Goal: Task Accomplishment & Management: Complete application form

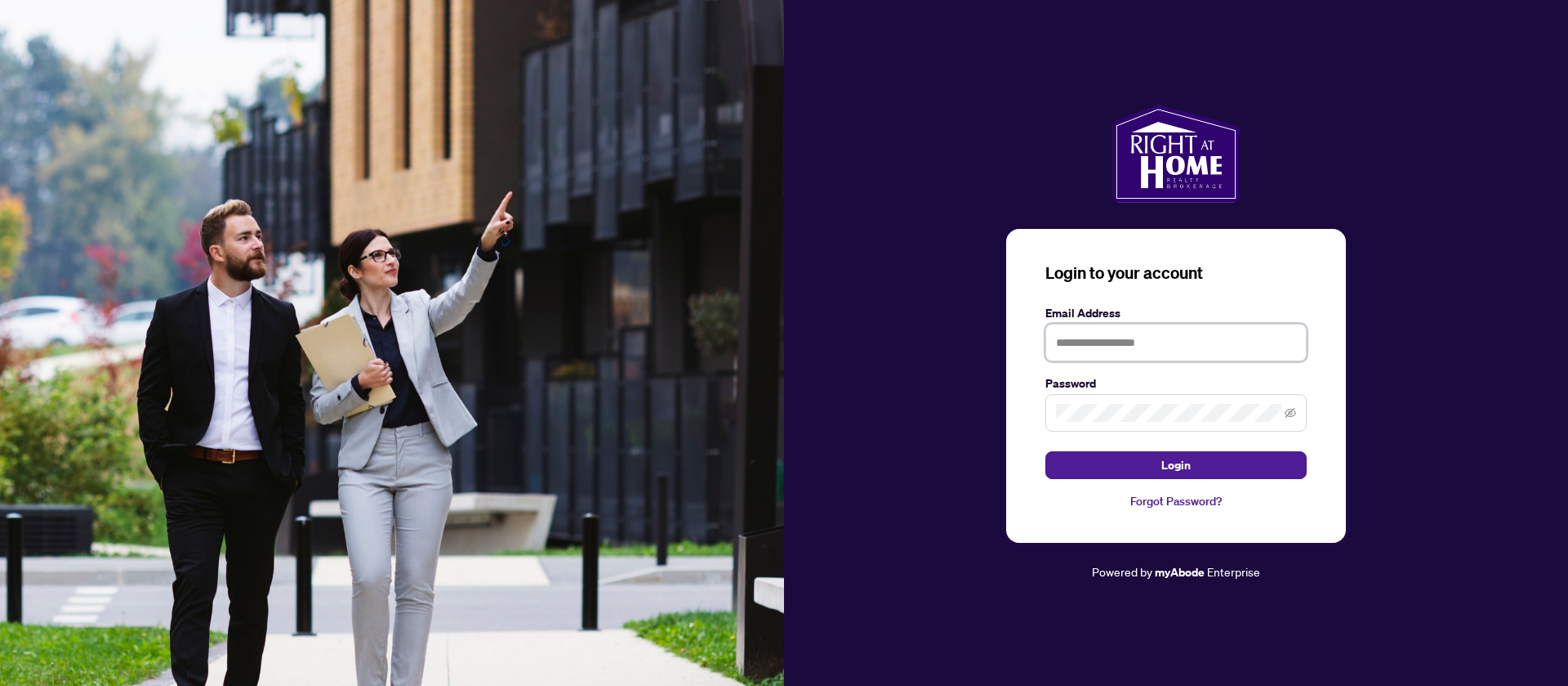
click at [1133, 344] on input "text" at bounding box center [1176, 343] width 261 height 38
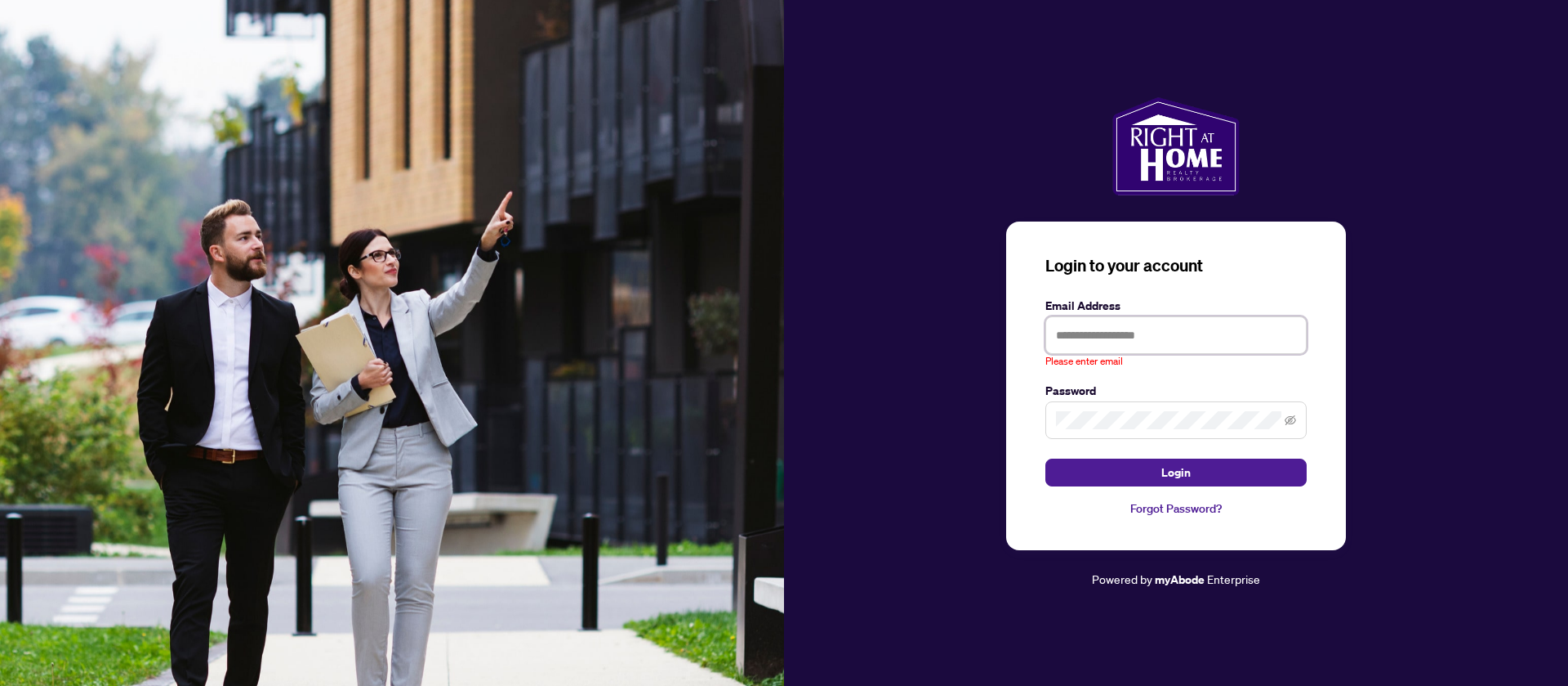
paste input "**********"
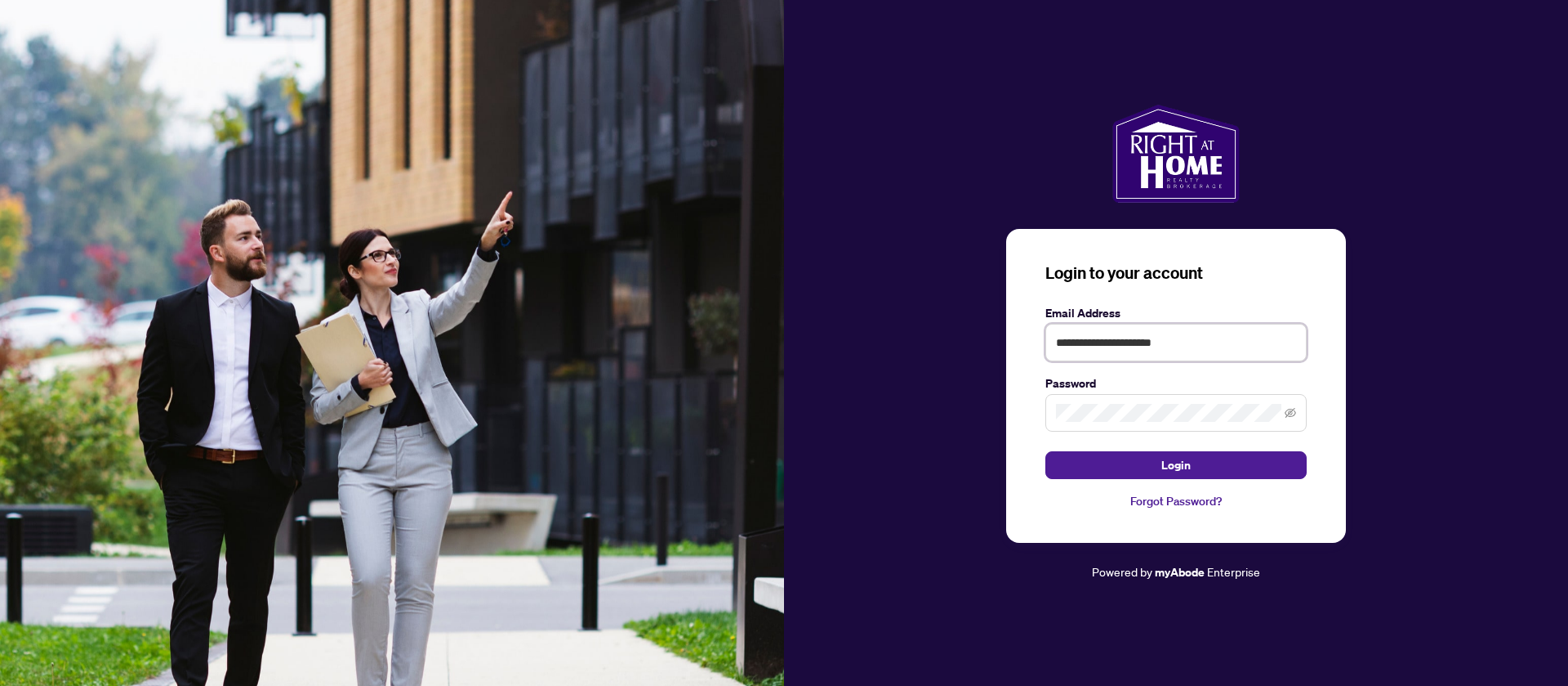
type input "**********"
click at [1045, 451] on button "Login" at bounding box center [1176, 465] width 261 height 27
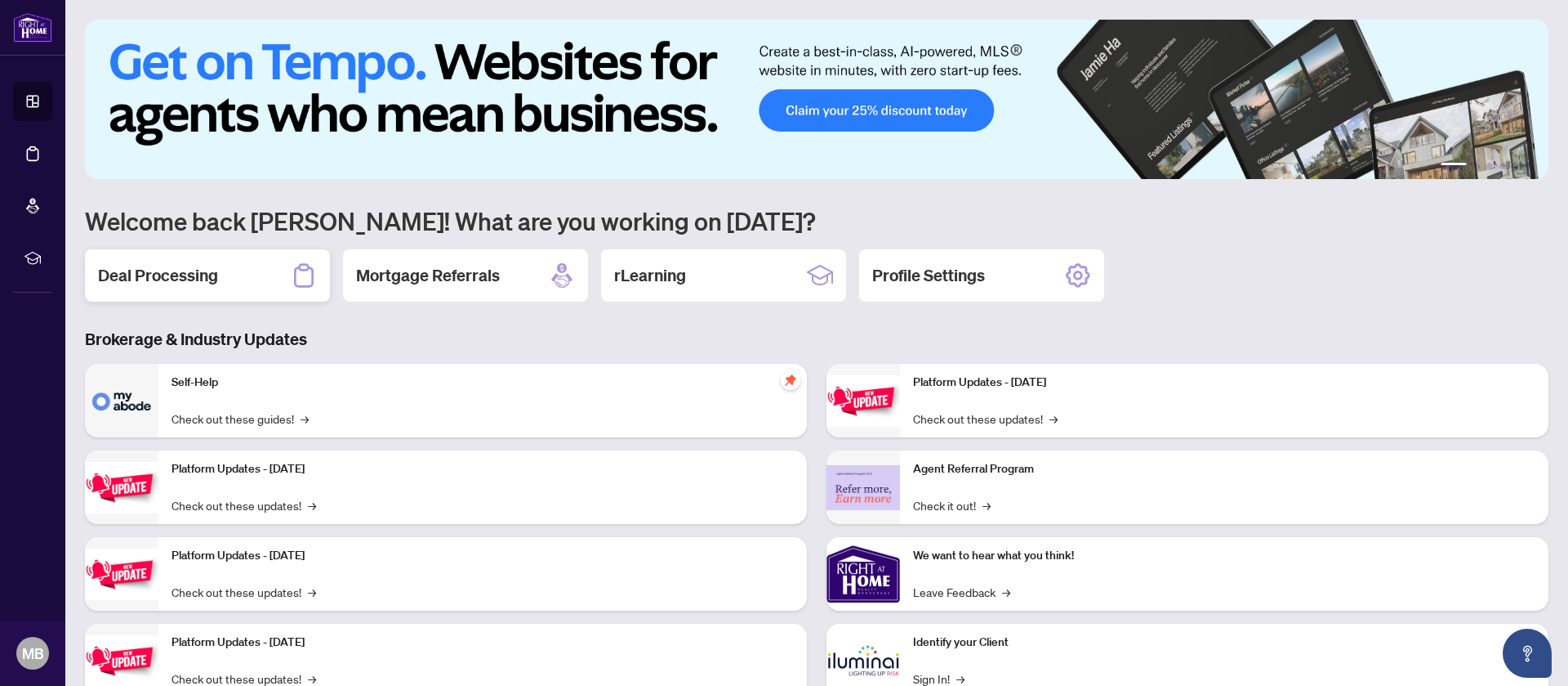
click at [266, 282] on div "Deal Processing" at bounding box center [207, 274] width 245 height 52
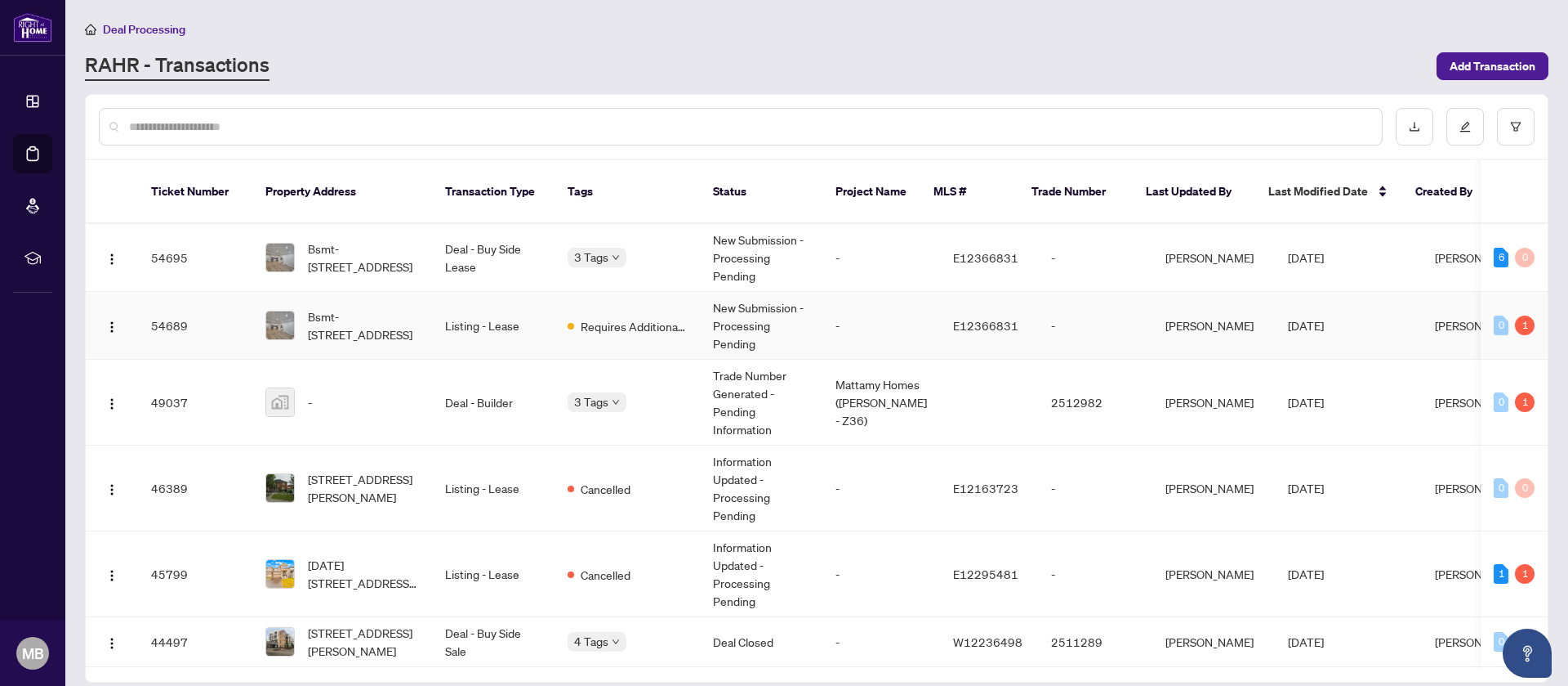
click at [1060, 312] on td "-" at bounding box center [1095, 325] width 114 height 68
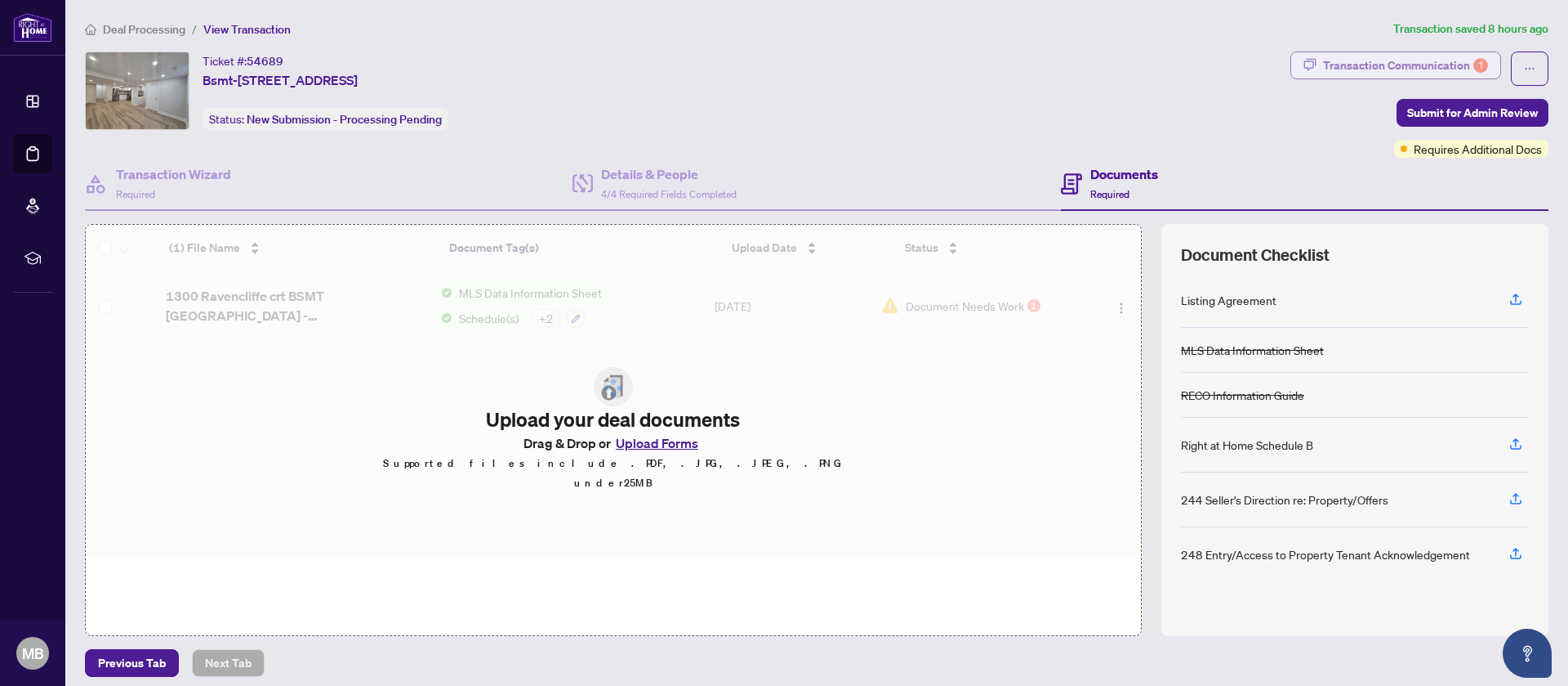
click at [1455, 57] on div "Transaction Communication 1" at bounding box center [1405, 65] width 165 height 26
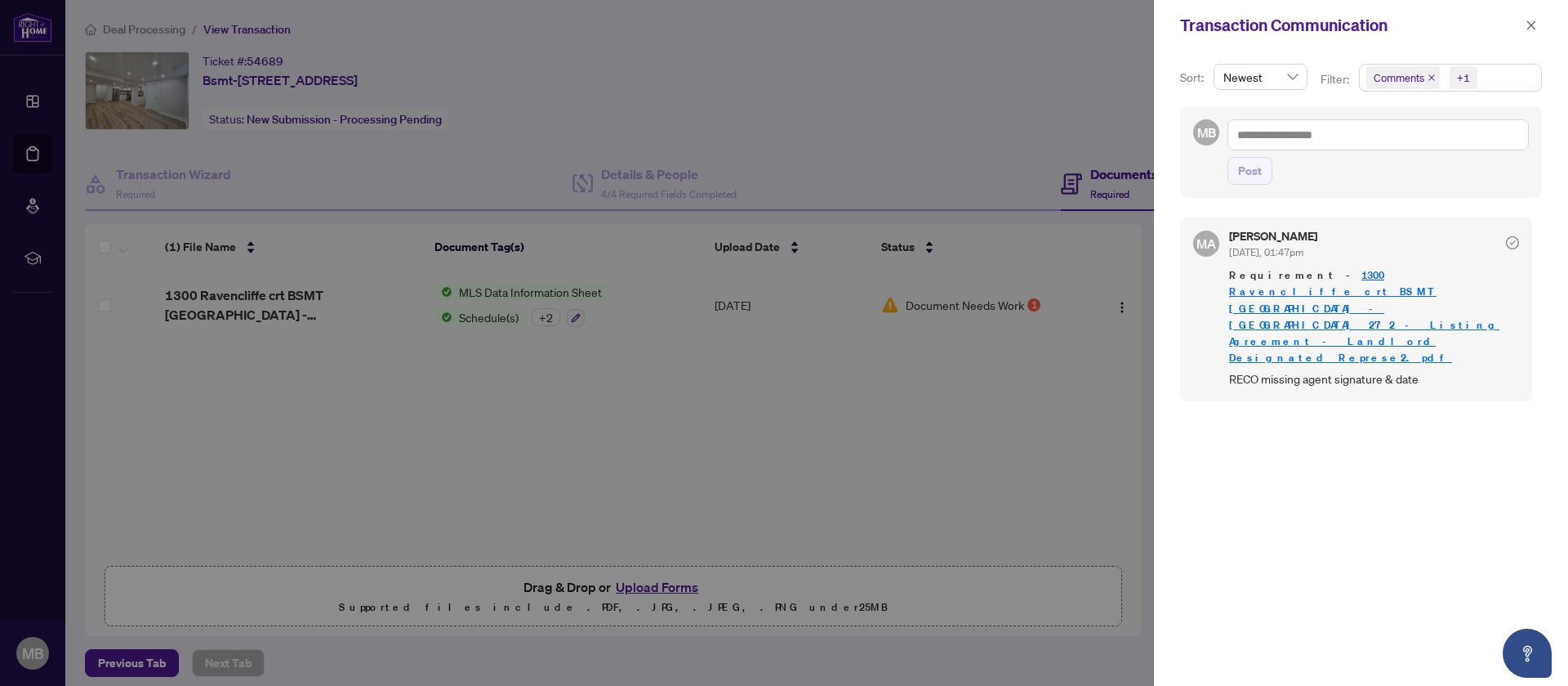
click at [963, 380] on div at bounding box center [784, 343] width 1568 height 686
click at [641, 299] on div at bounding box center [784, 343] width 1568 height 686
click at [1007, 298] on div at bounding box center [784, 343] width 1568 height 686
click at [895, 479] on div at bounding box center [784, 343] width 1568 height 686
click at [1412, 275] on link "1300 Ravencliffe crt BSMT [GEOGRAPHIC_DATA] - [GEOGRAPHIC_DATA] 272 - Listing A…" at bounding box center [1365, 315] width 270 height 96
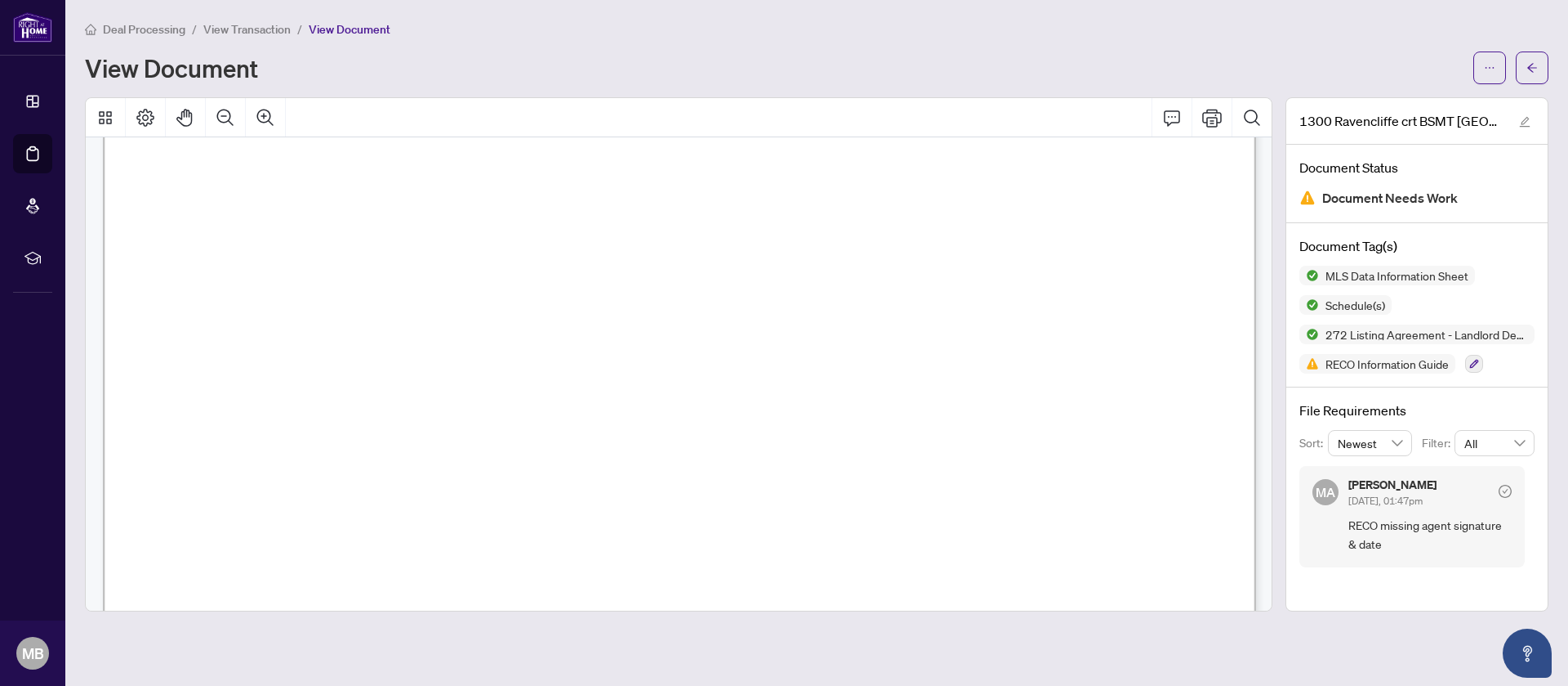
scroll to position [46513, 0]
click at [507, 57] on div "View Document" at bounding box center [775, 68] width 1379 height 26
click at [1219, 125] on icon "Print" at bounding box center [1211, 117] width 20 height 20
click at [1214, 116] on icon "Print" at bounding box center [1211, 117] width 20 height 20
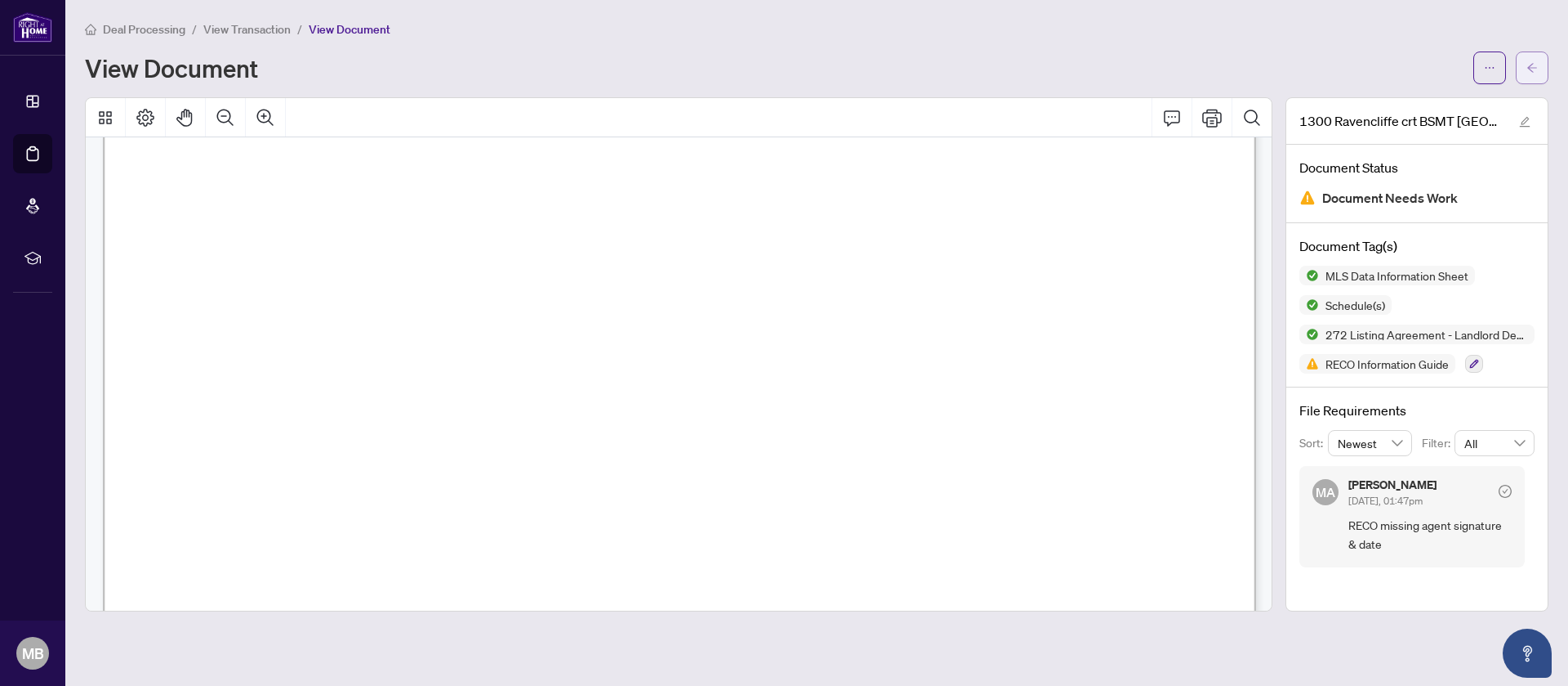
click at [1545, 70] on button "button" at bounding box center [1532, 67] width 33 height 33
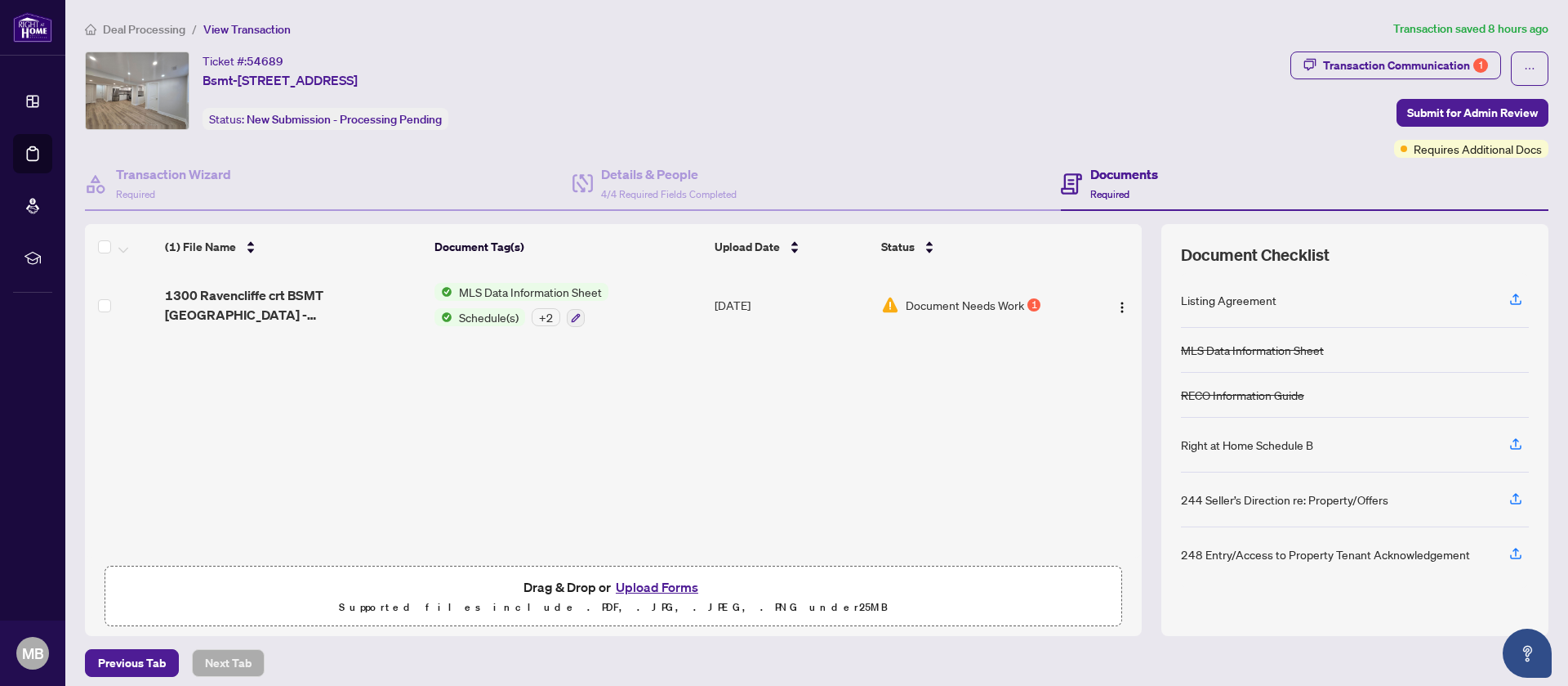
click at [657, 585] on button "Upload Forms" at bounding box center [657, 587] width 93 height 21
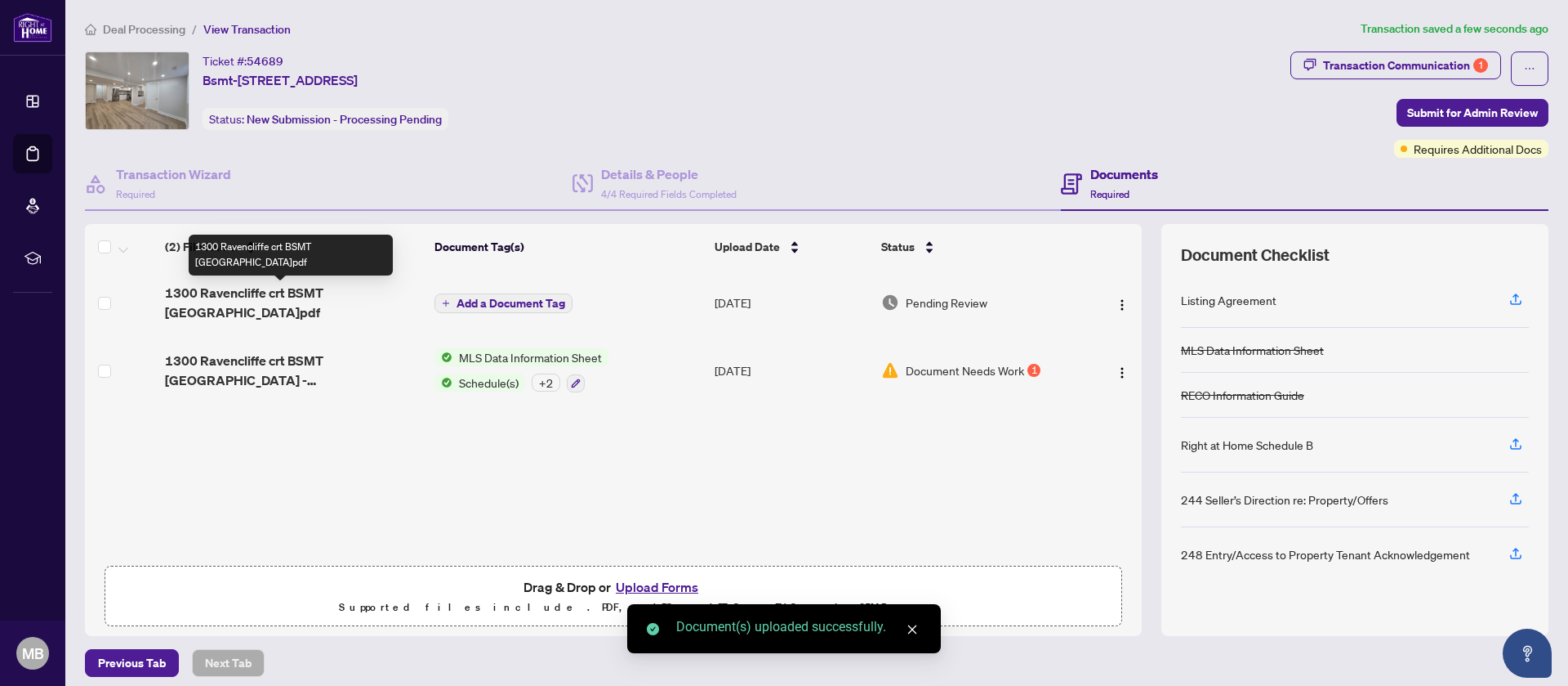
click at [364, 298] on span "1300 Ravencliffe crt BSMT [GEOGRAPHIC_DATA]pdf" at bounding box center [292, 302] width 256 height 39
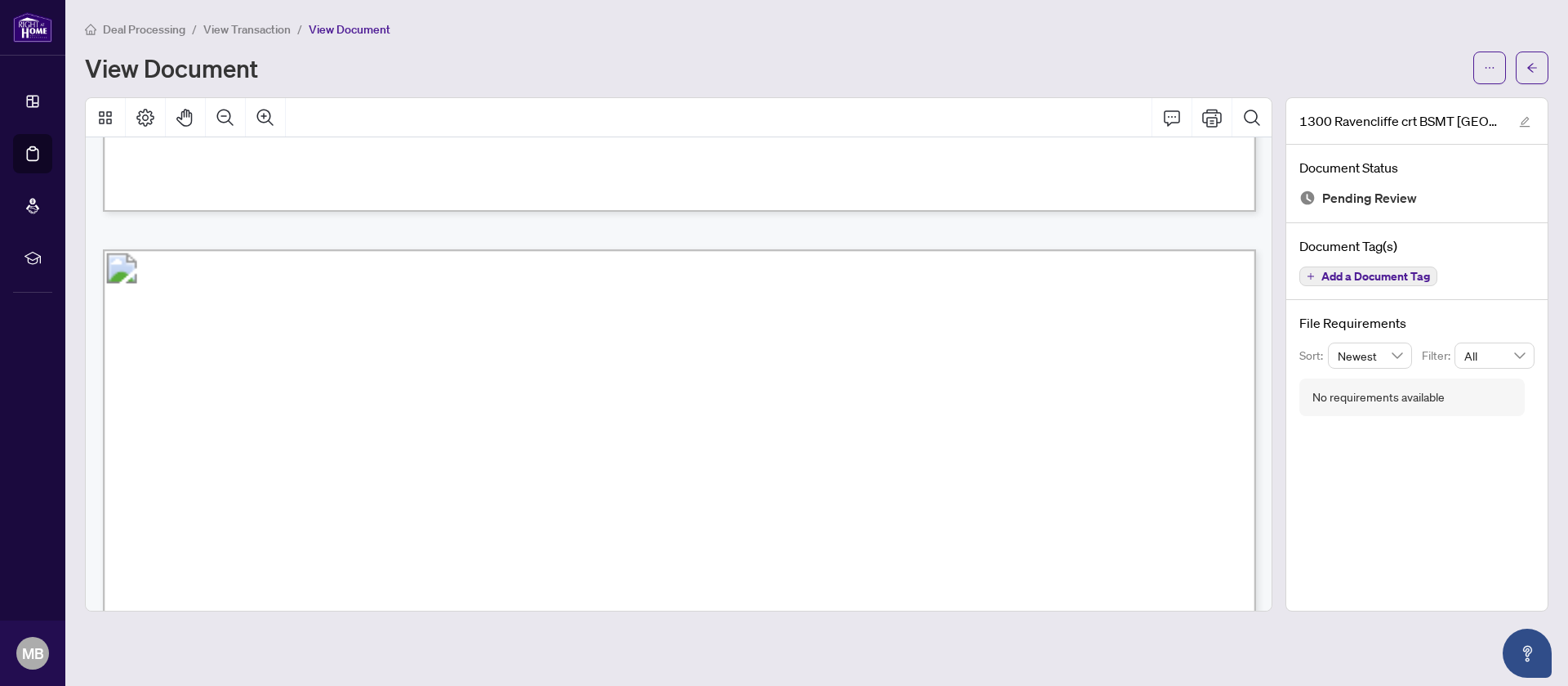
scroll to position [46211, 0]
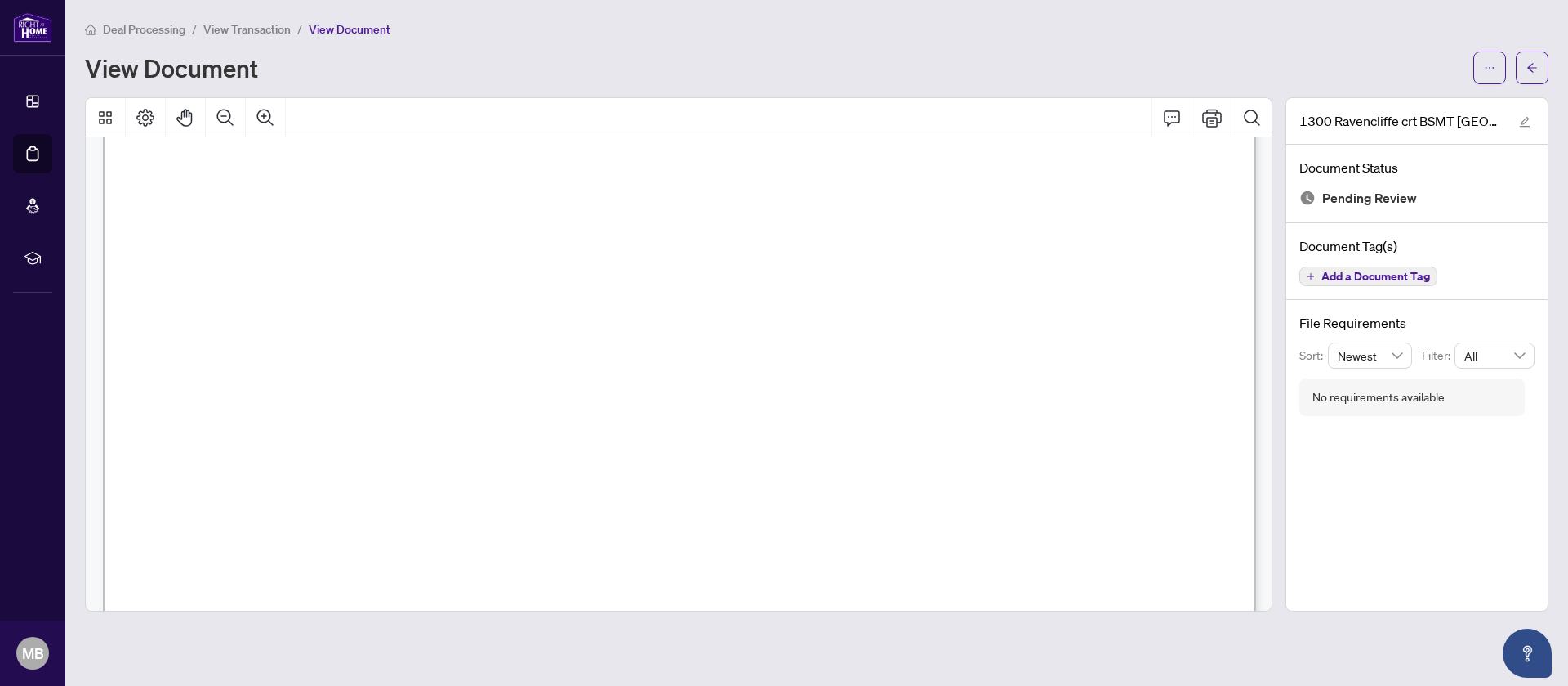
drag, startPoint x: 1264, startPoint y: 484, endPoint x: 1277, endPoint y: 572, distance: 89.0
click at [1277, 572] on div at bounding box center [678, 354] width 1200 height 514
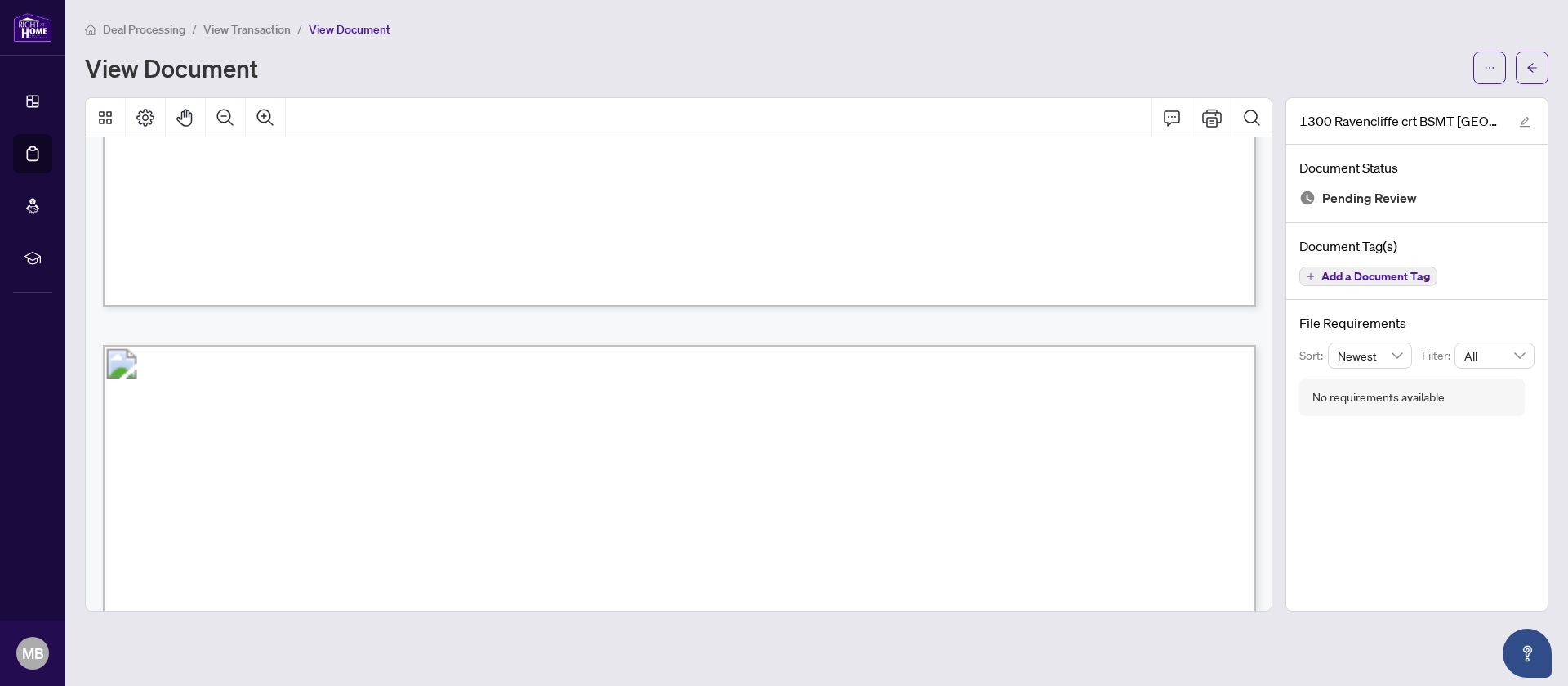
scroll to position [48506, 0]
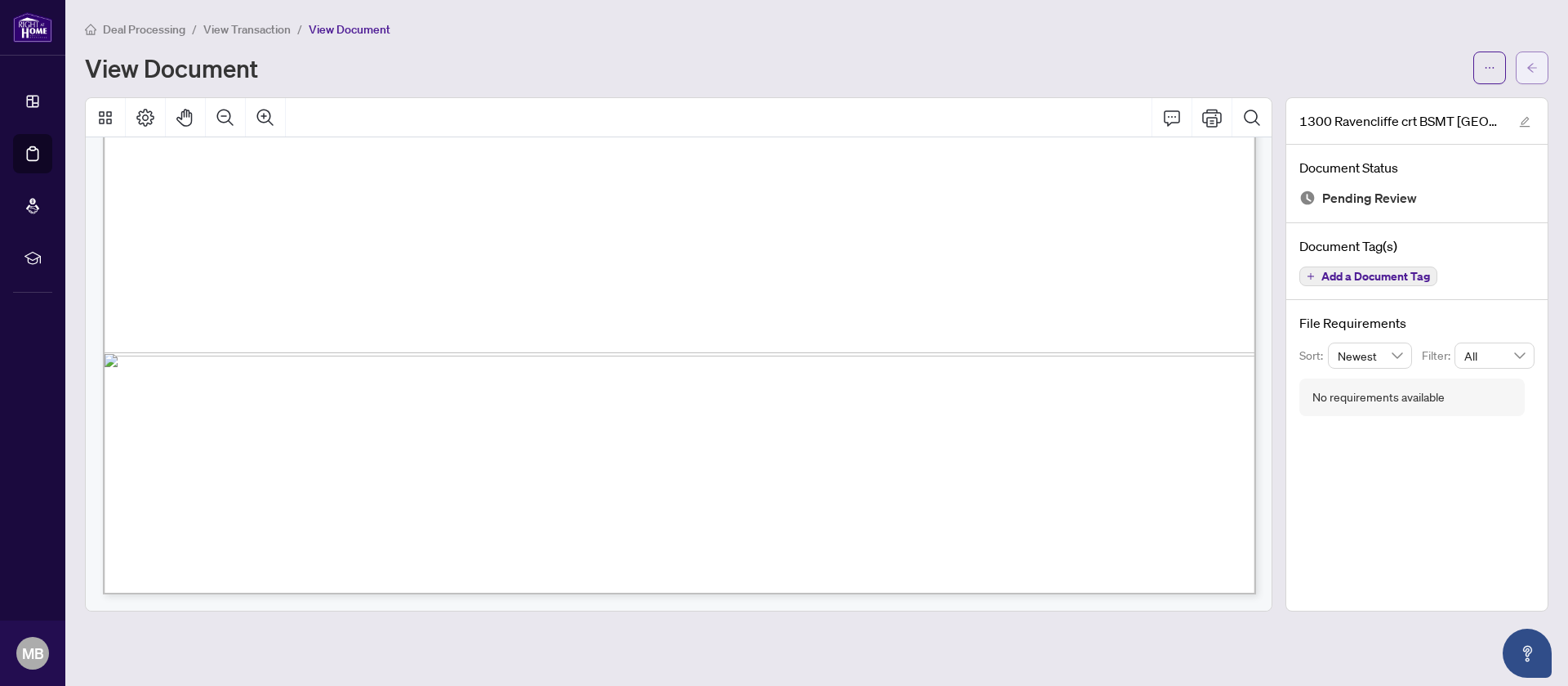
click at [1532, 67] on icon "arrow-left" at bounding box center [1532, 68] width 11 height 11
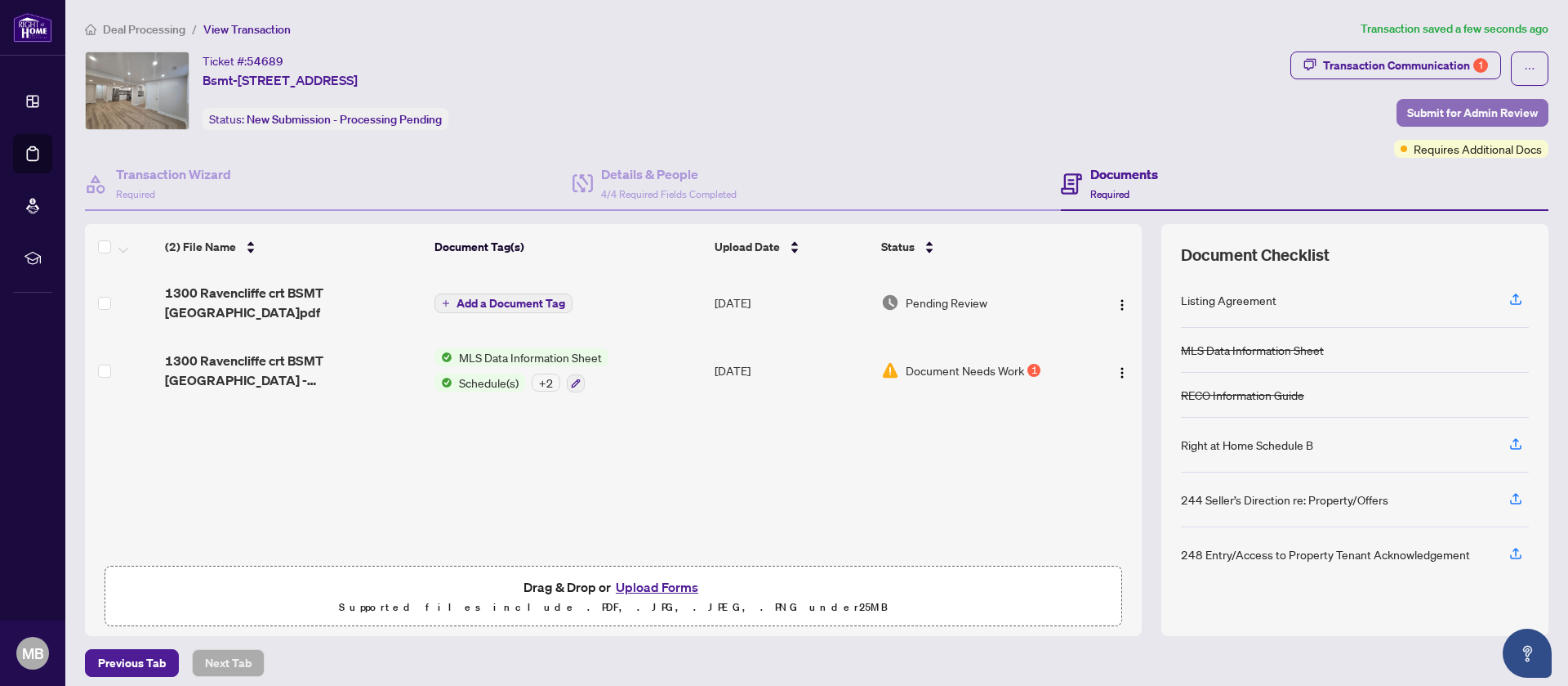
click at [1497, 111] on span "Submit for Admin Review" at bounding box center [1472, 113] width 131 height 26
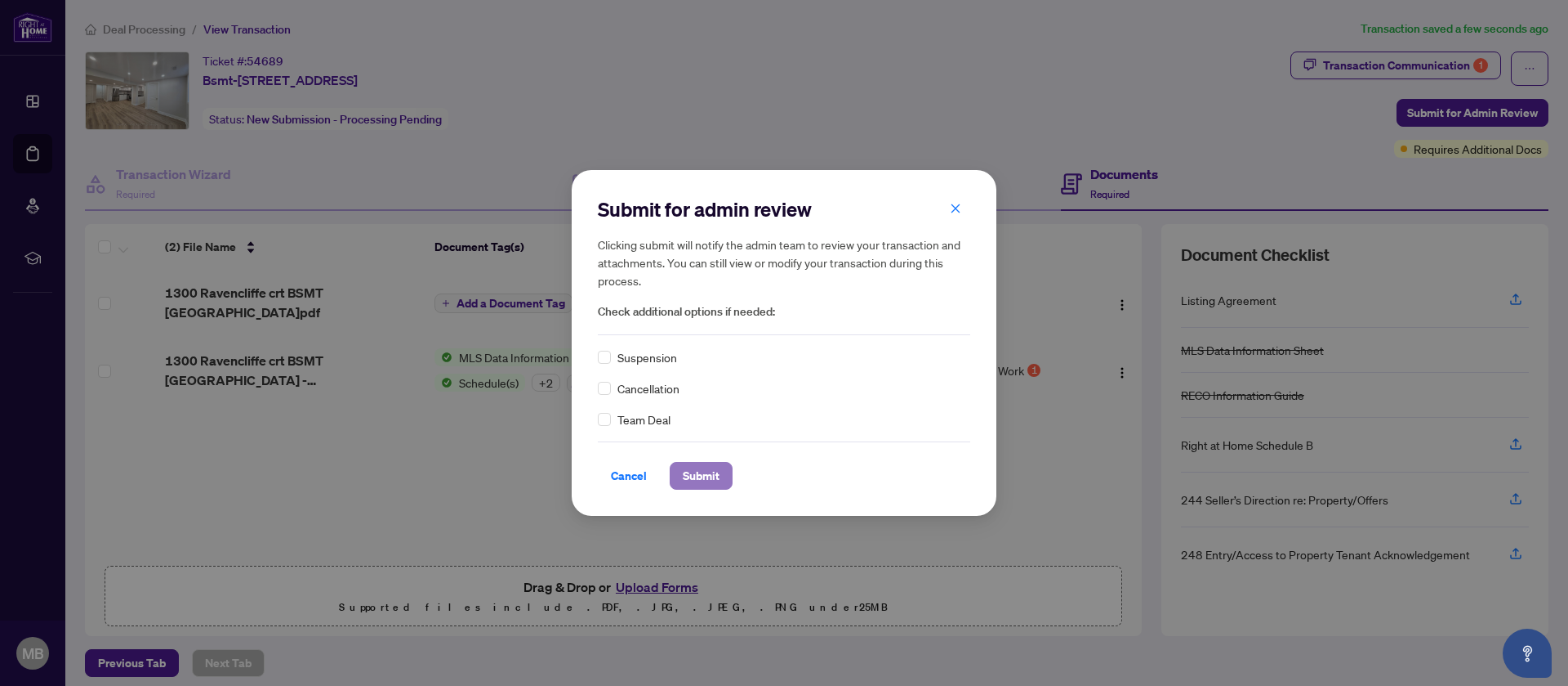
click at [698, 466] on span "Submit" at bounding box center [701, 476] width 37 height 26
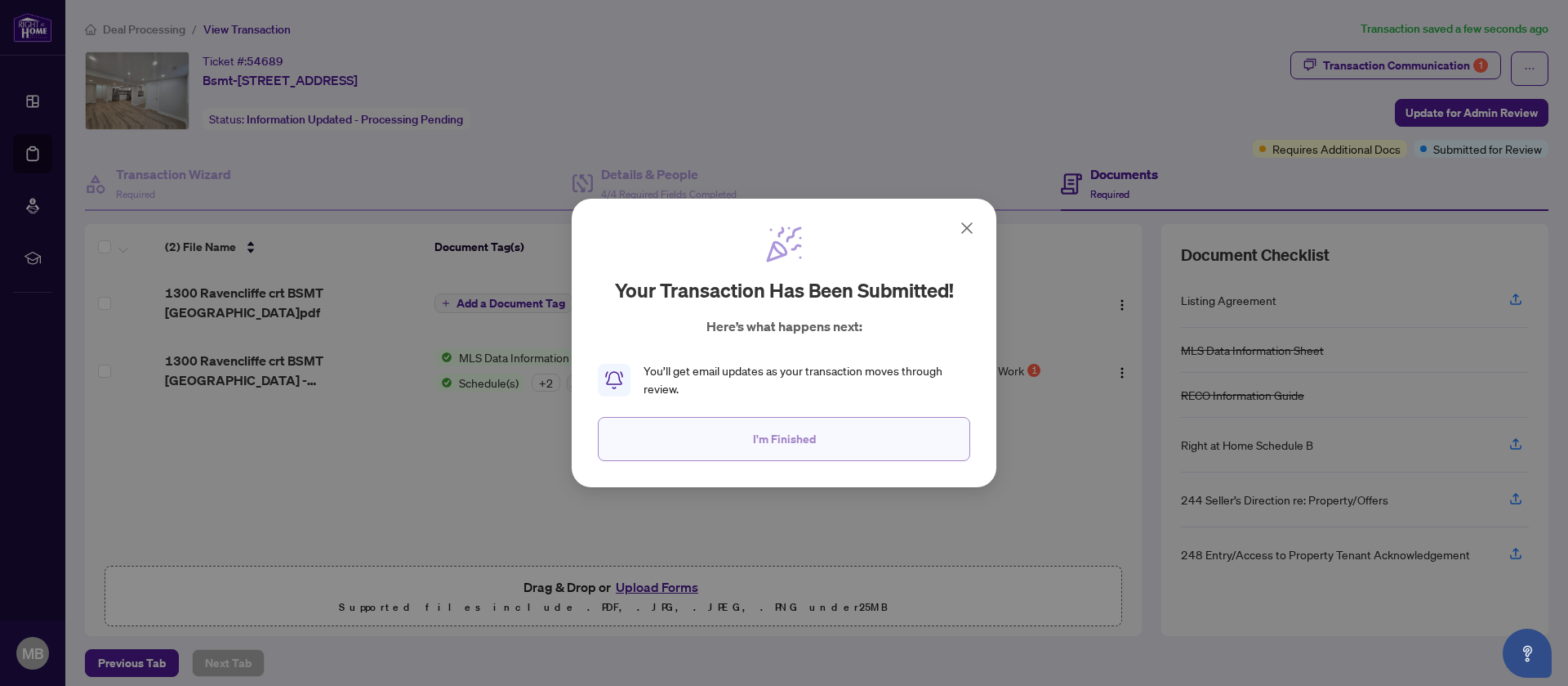
click at [774, 444] on span "I'm Finished" at bounding box center [784, 439] width 62 height 26
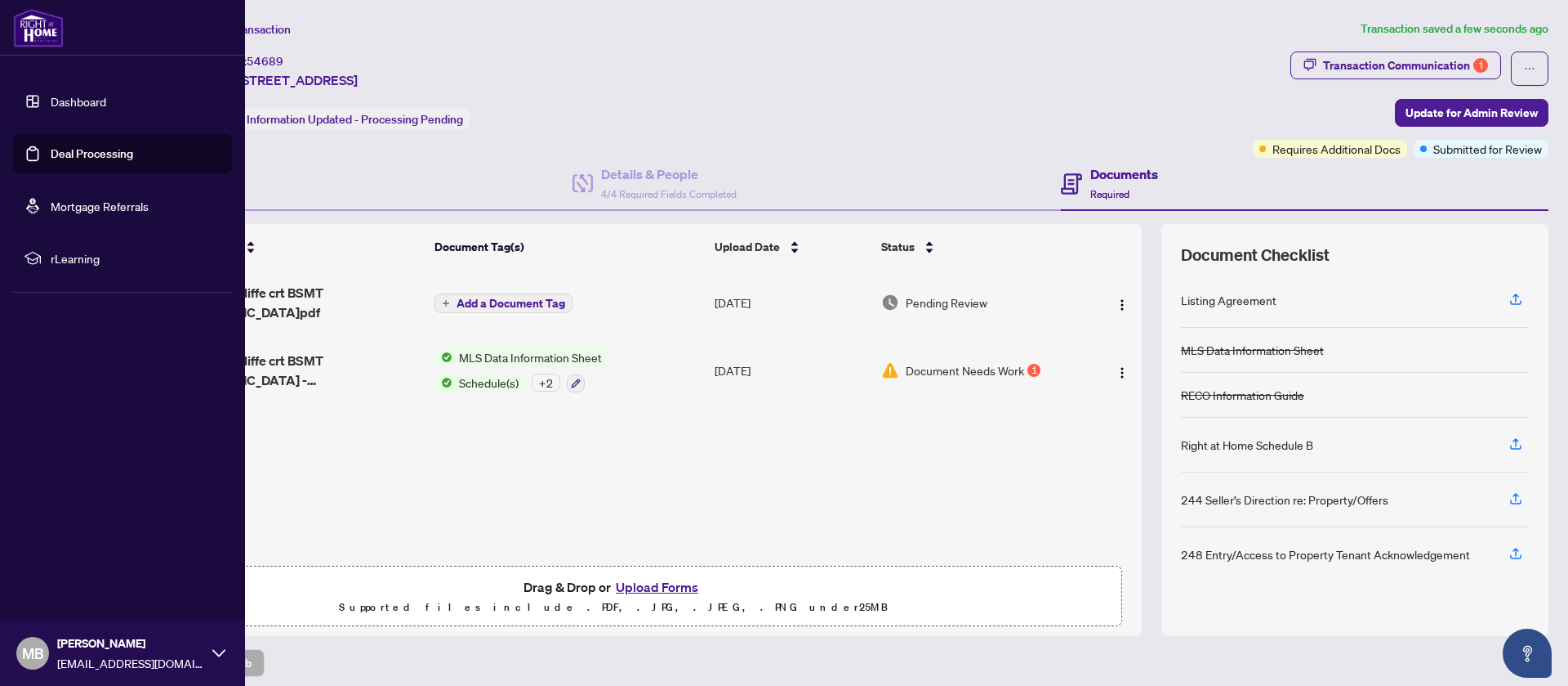
click at [78, 108] on link "Dashboard" at bounding box center [78, 101] width 56 height 15
